Goal: Find specific page/section: Find specific page/section

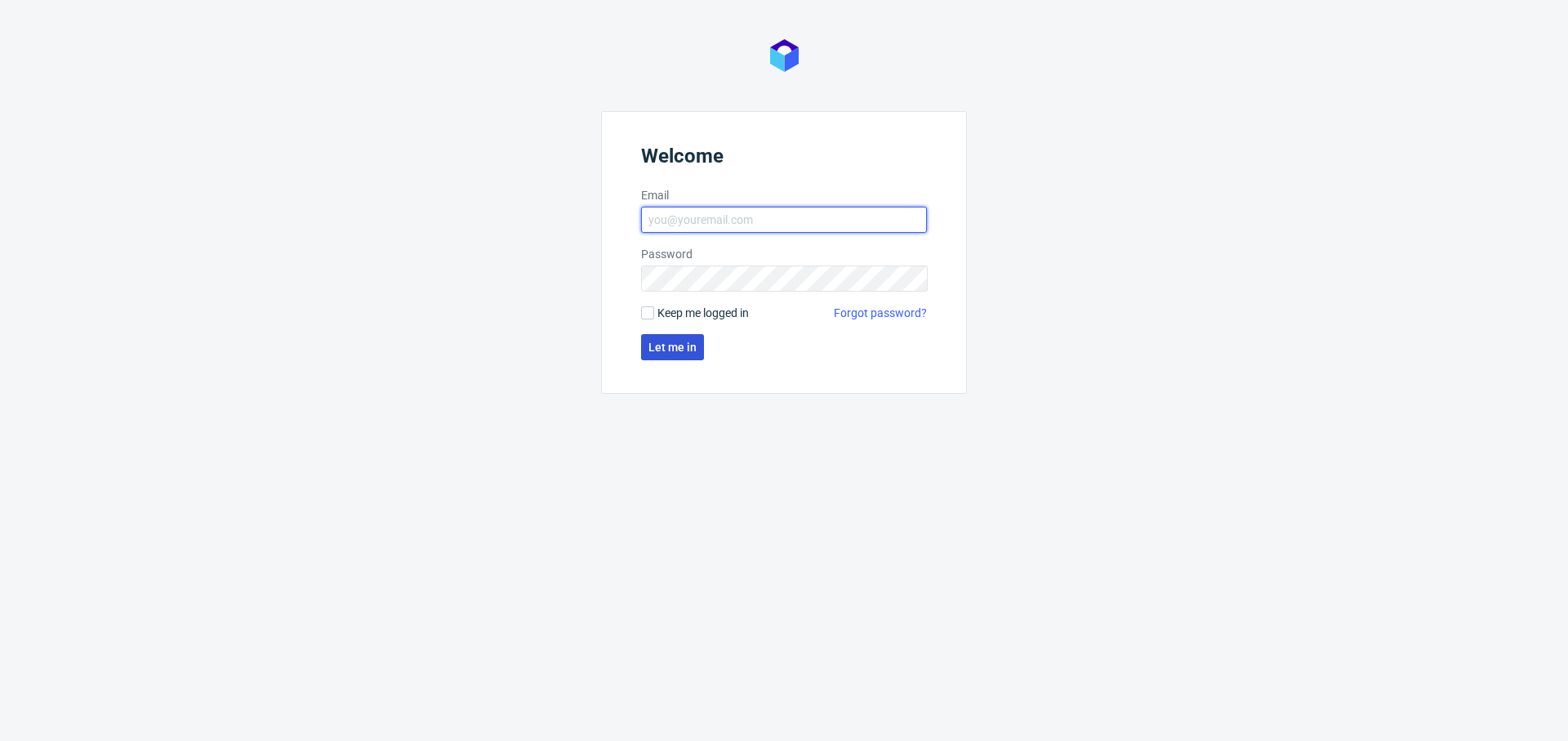
type input "[PERSON_NAME][EMAIL_ADDRESS][PERSON_NAME][DOMAIN_NAME]"
click at [679, 346] on span "Let me in" at bounding box center [672, 348] width 48 height 12
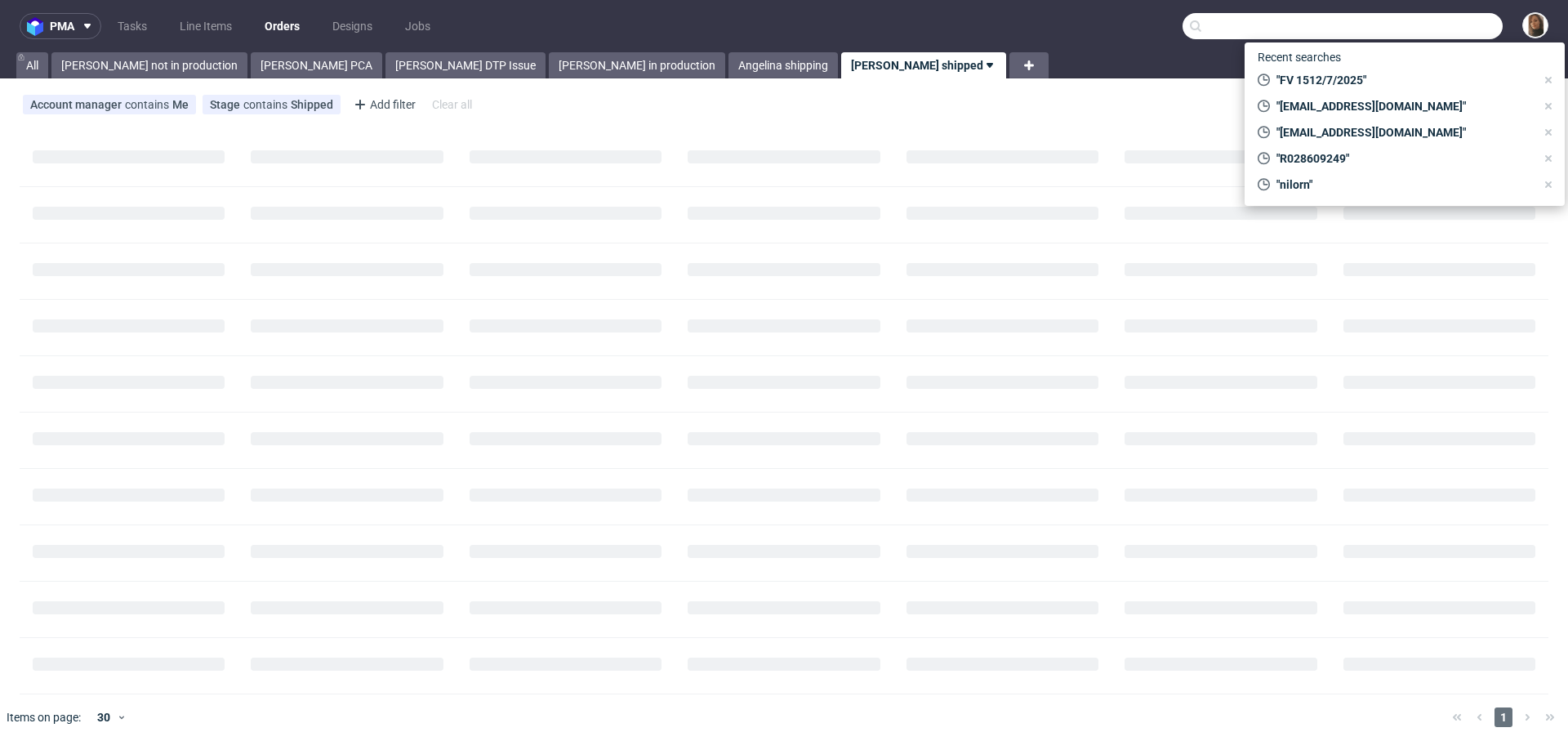
click at [1401, 26] on input "text" at bounding box center [1342, 26] width 320 height 26
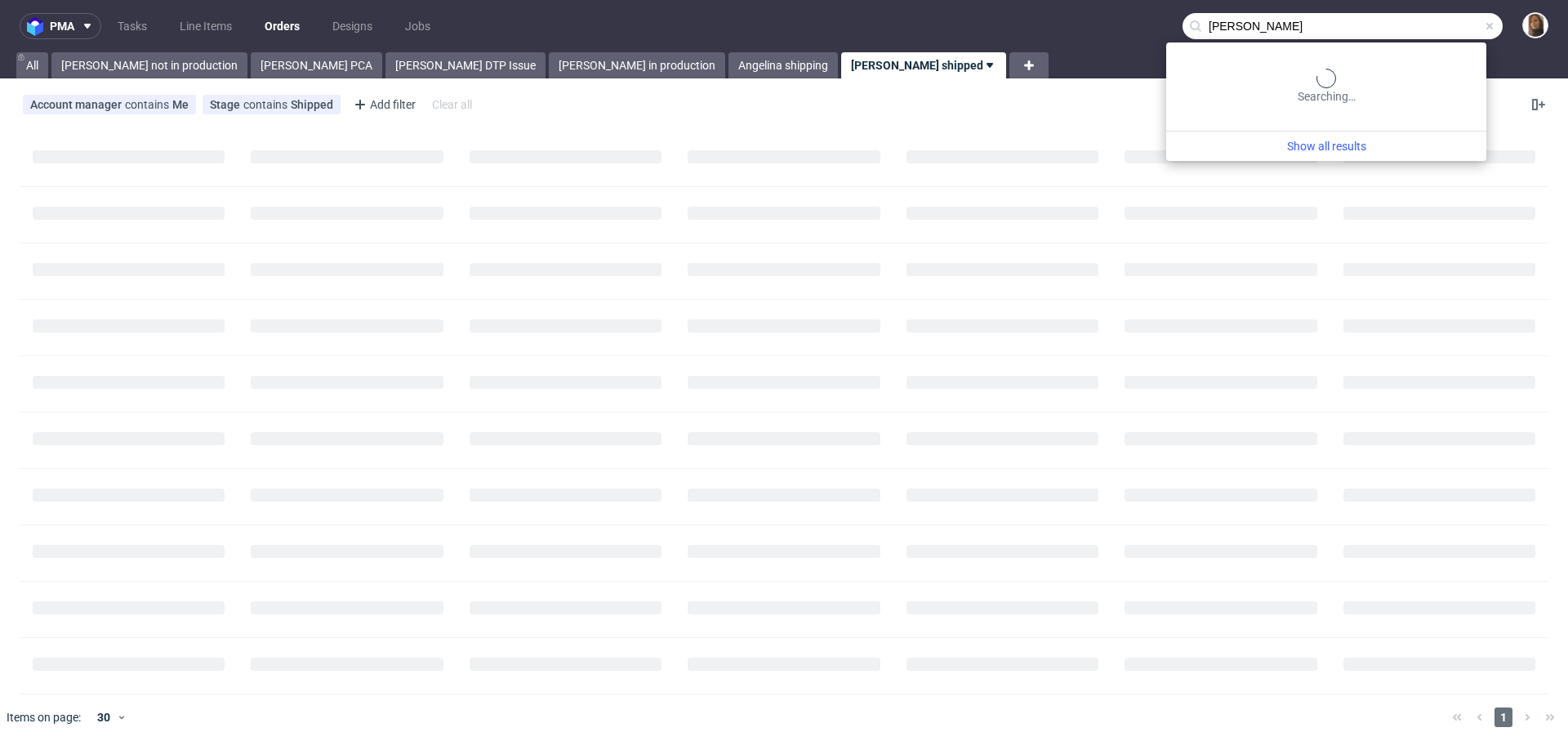
type input "[PERSON_NAME]"
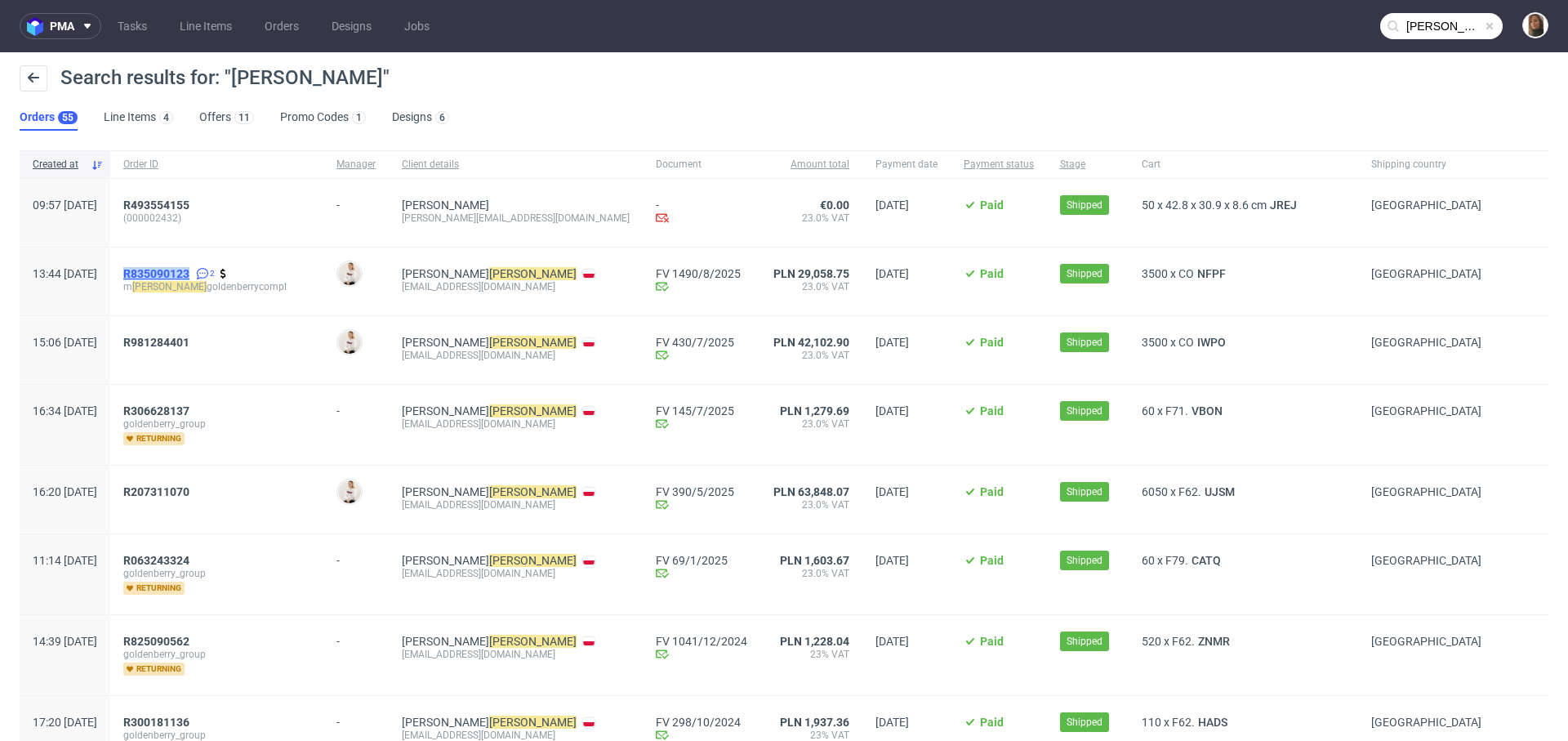
copy span "R835090123"
click at [190, 272] on span "R835090123" at bounding box center [156, 274] width 66 height 13
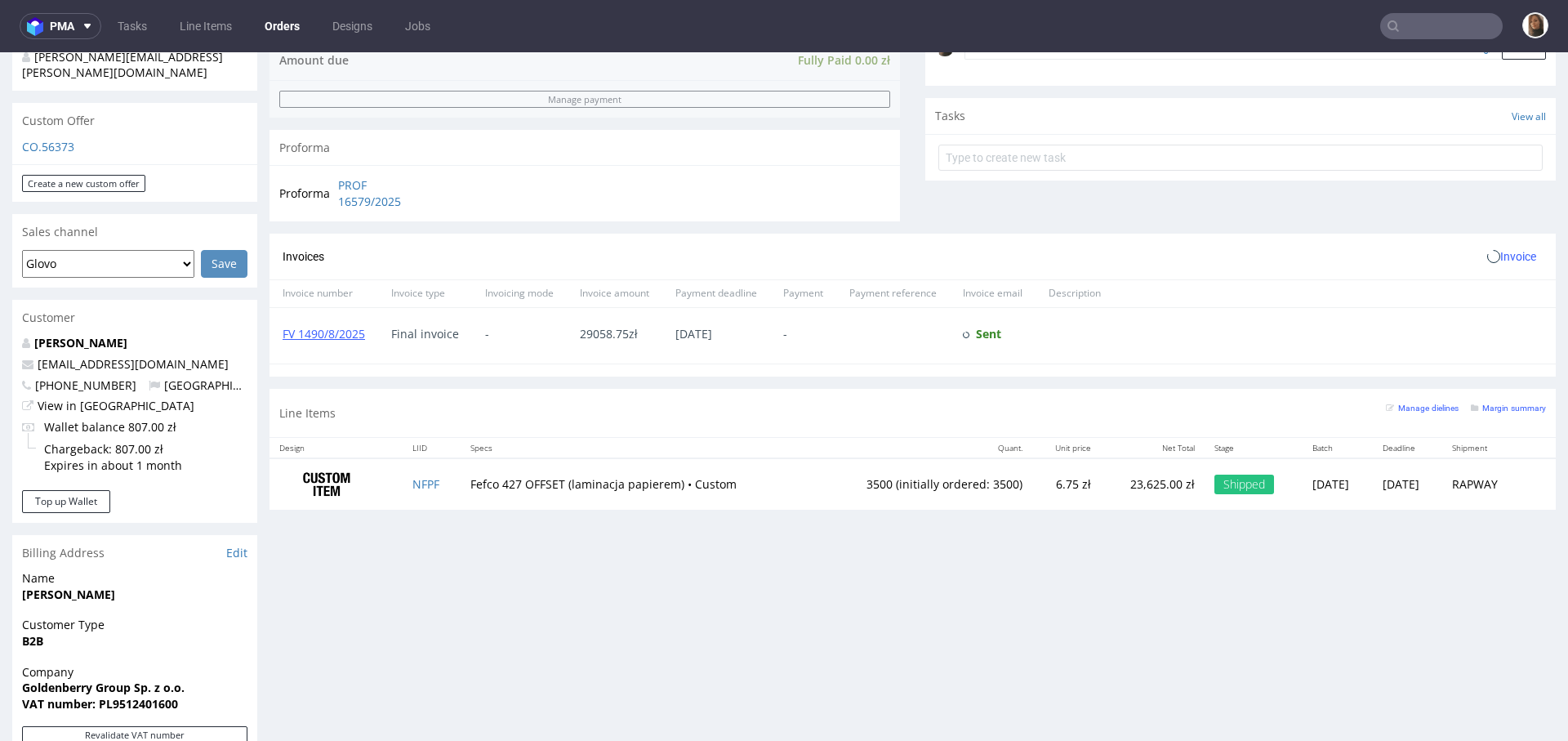
scroll to position [598, 0]
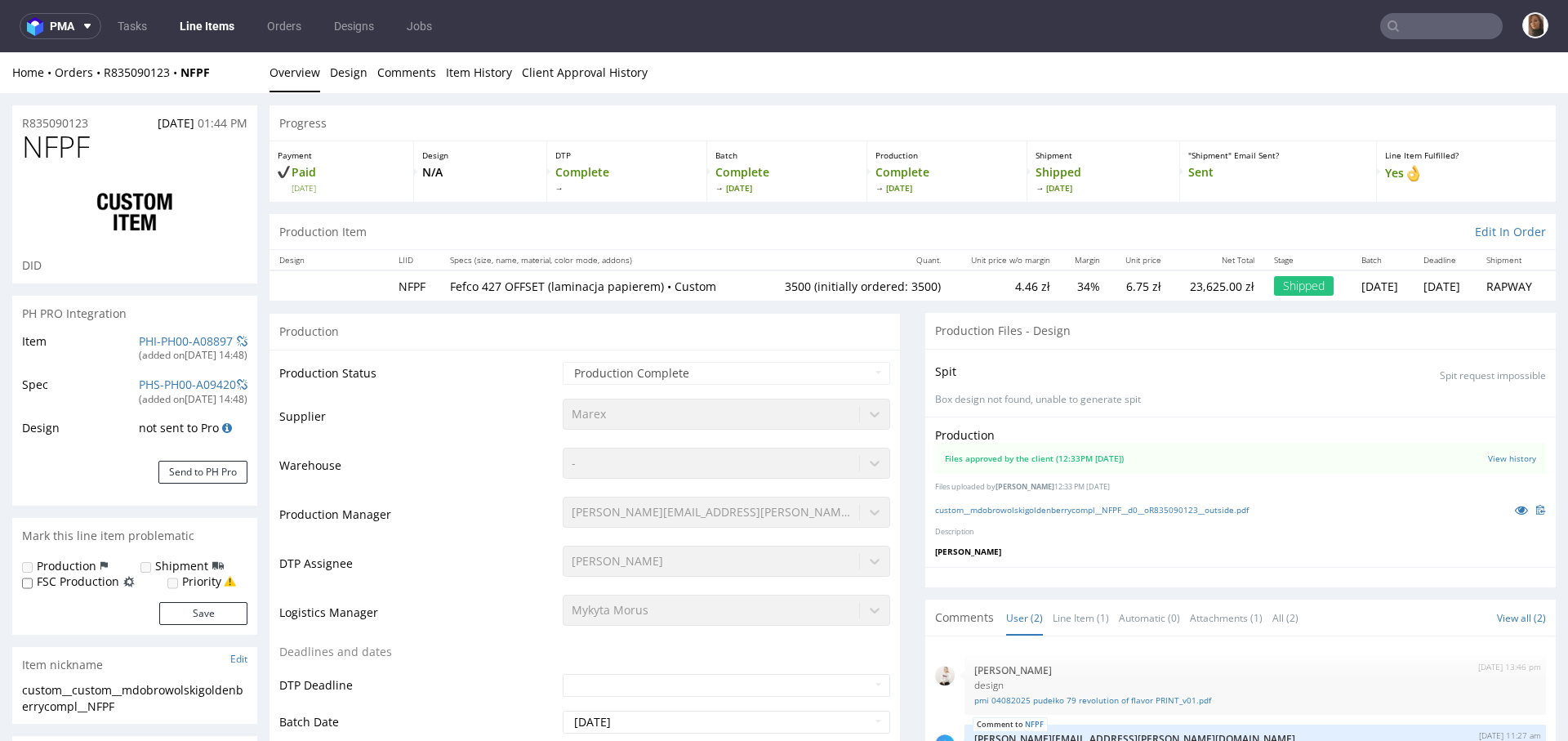
scroll to position [30, 0]
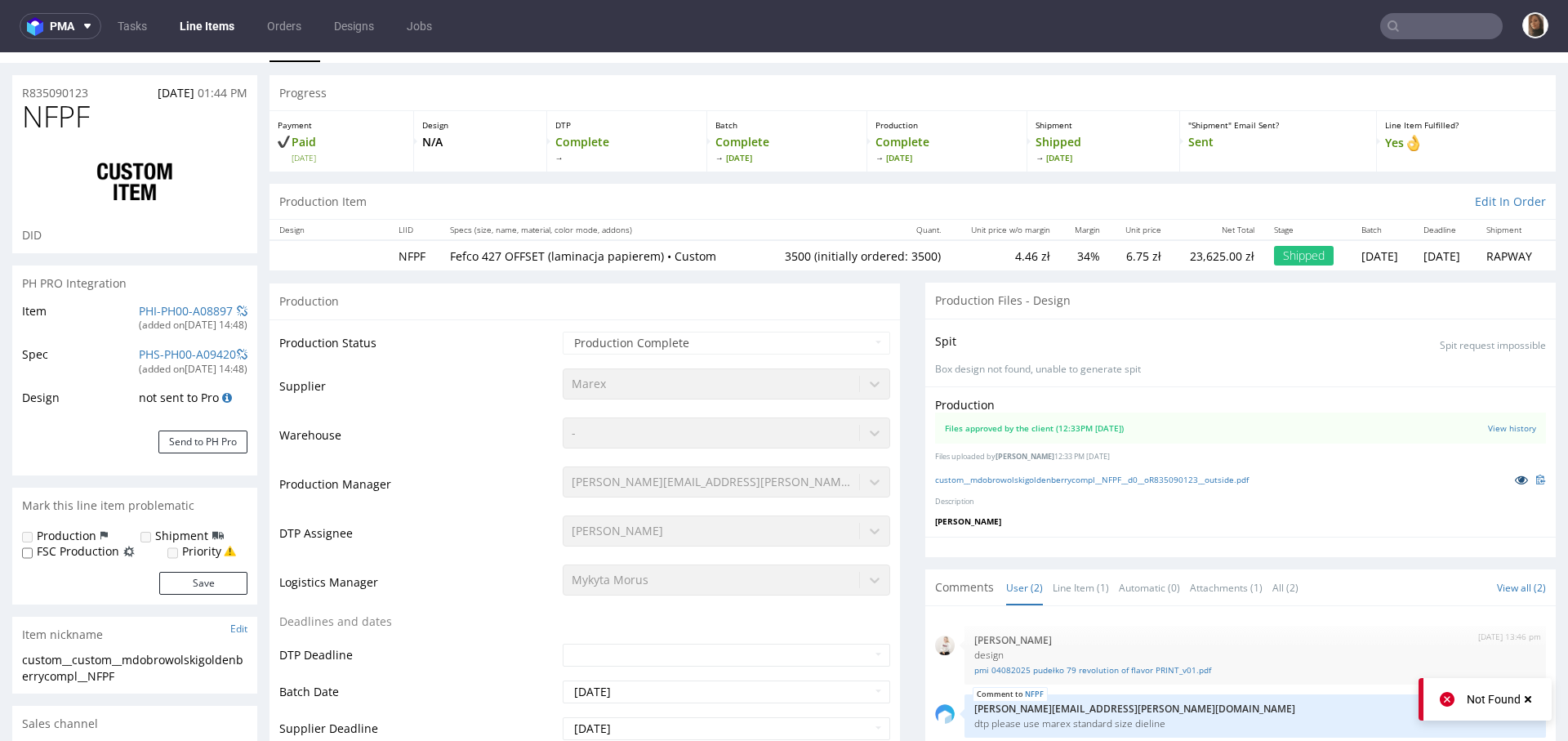
click at [1515, 478] on icon at bounding box center [1522, 480] width 13 height 12
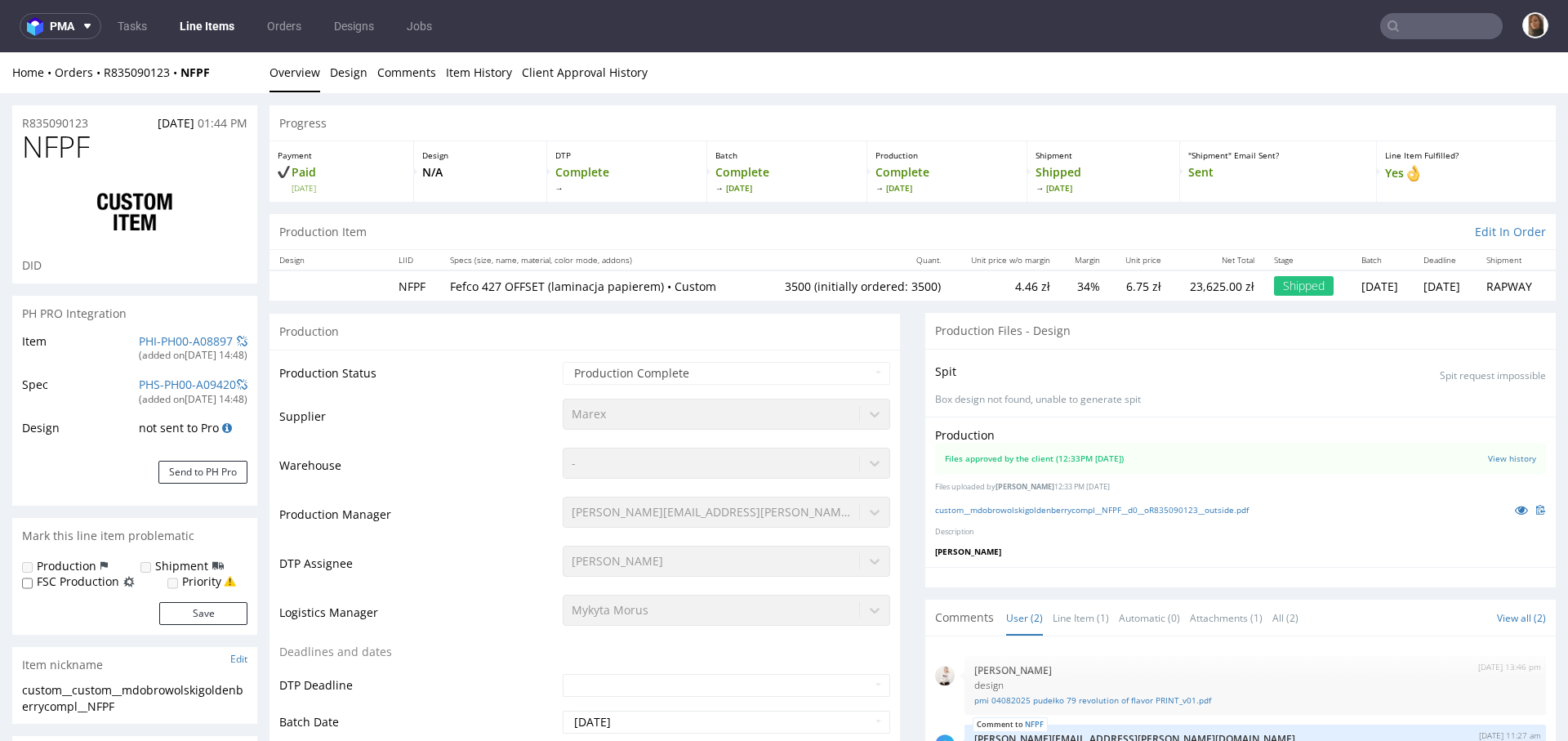
click at [410, 284] on td "NFPF" at bounding box center [414, 286] width 52 height 30
copy td "NFPF"
click at [756, 286] on td "3500 (initially ordered: 3500)" at bounding box center [853, 286] width 195 height 30
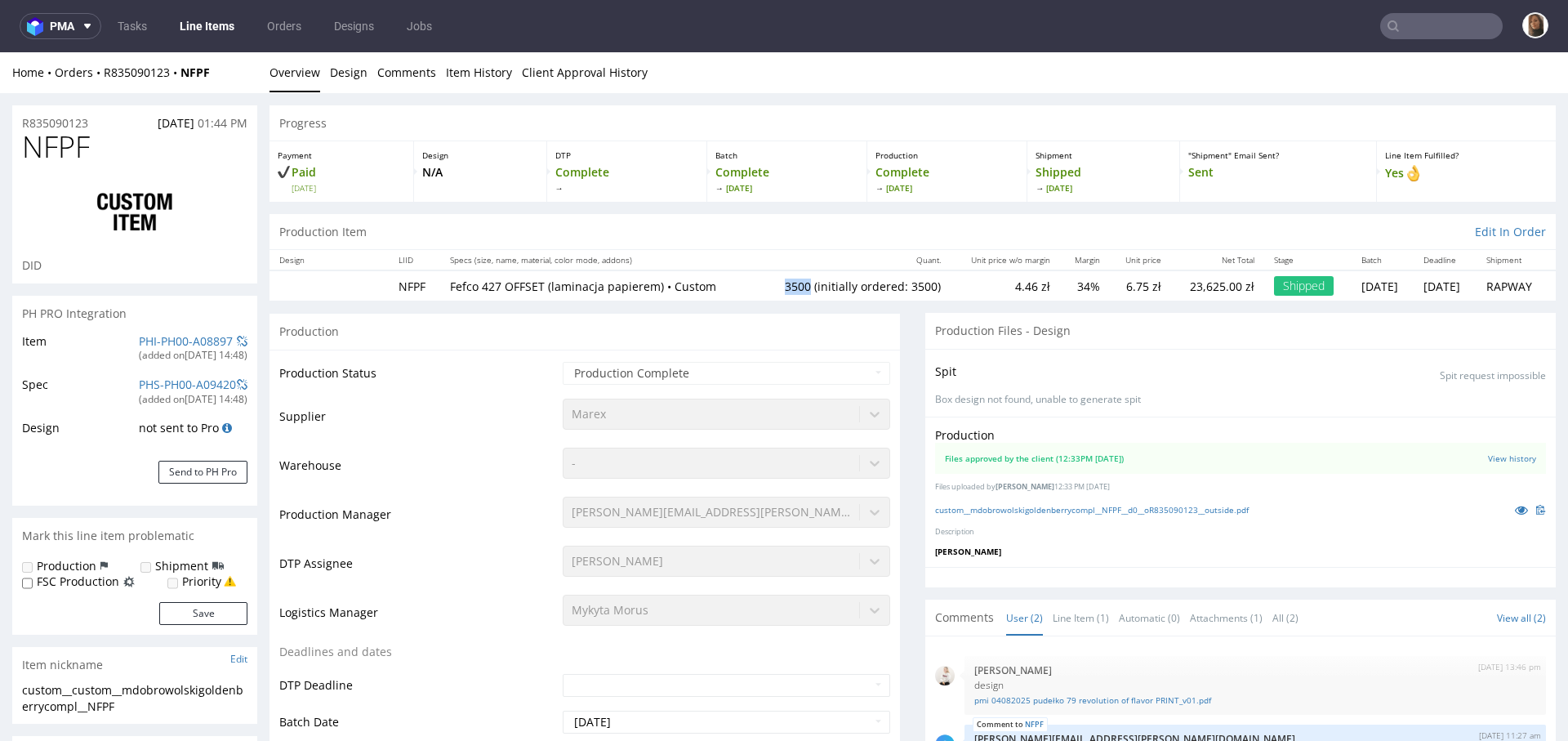
copy td "3500"
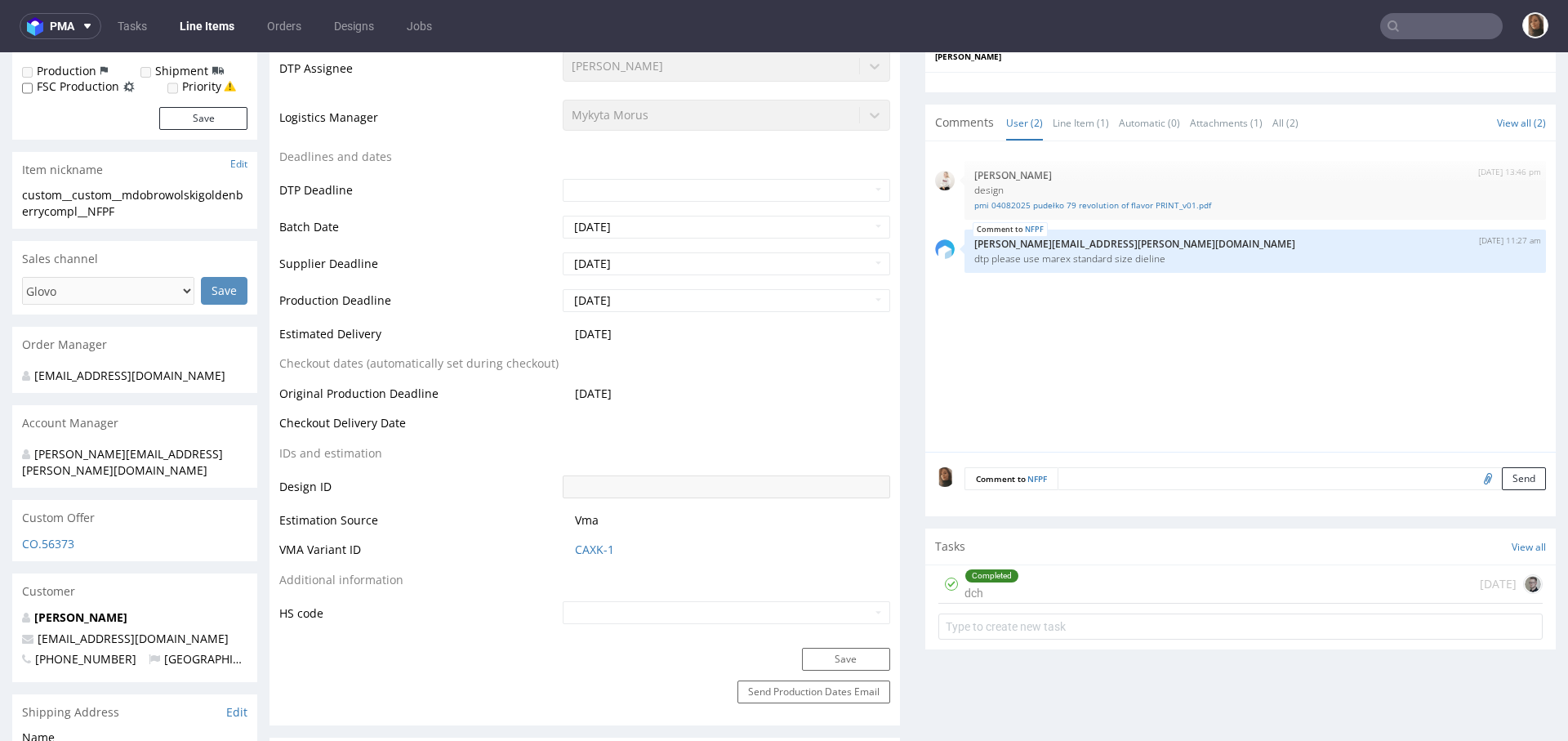
scroll to position [672, 0]
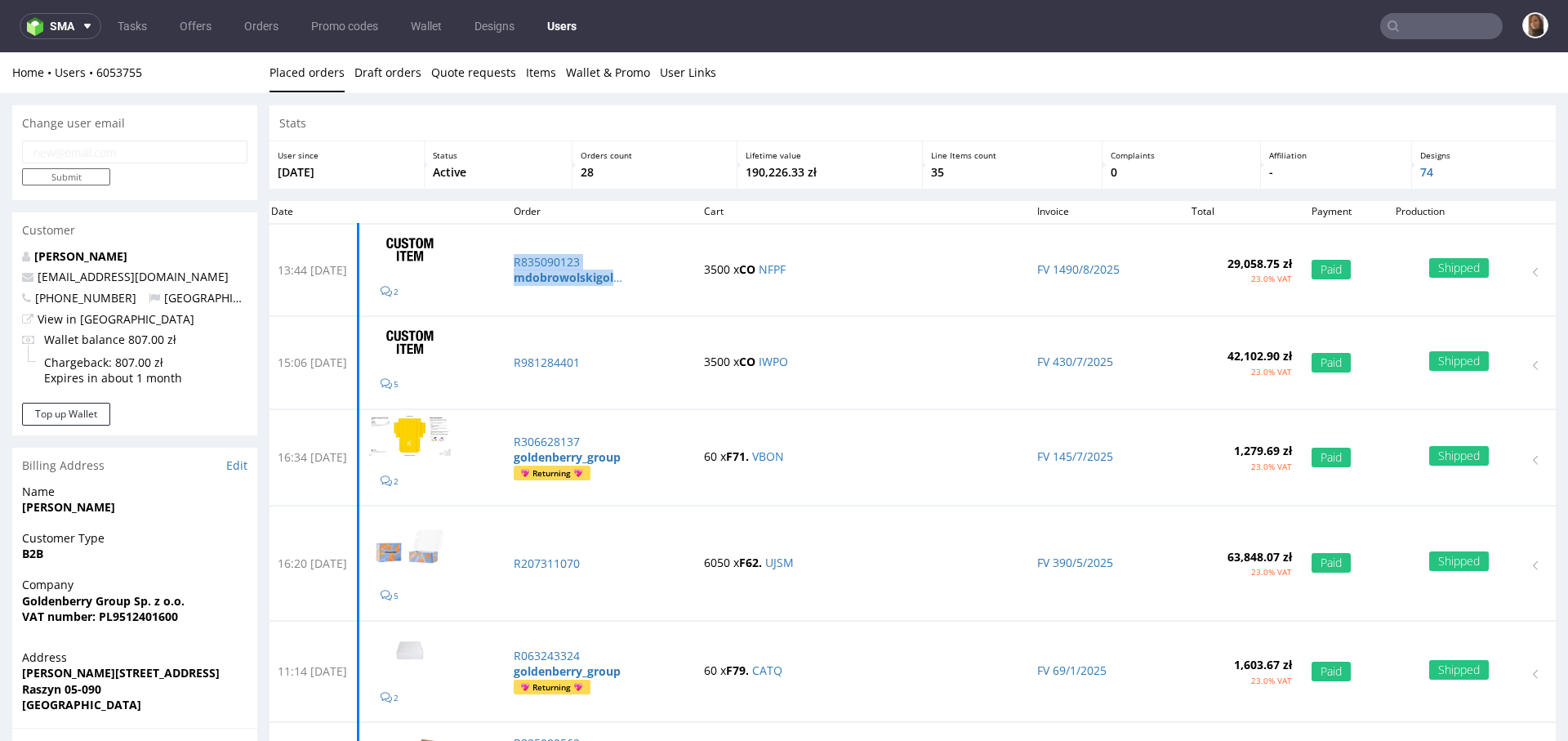
drag, startPoint x: 572, startPoint y: 209, endPoint x: 958, endPoint y: 28, distance: 426.3
